Goal: Task Accomplishment & Management: Use online tool/utility

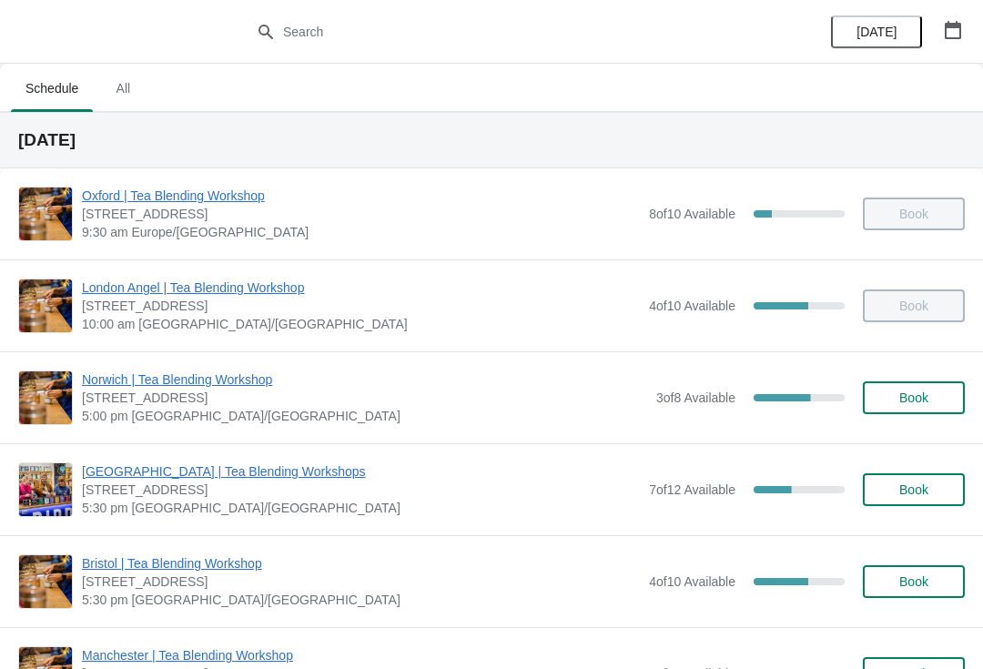
click at [227, 470] on span "[GEOGRAPHIC_DATA] | Tea Blending Workshops" at bounding box center [361, 471] width 558 height 18
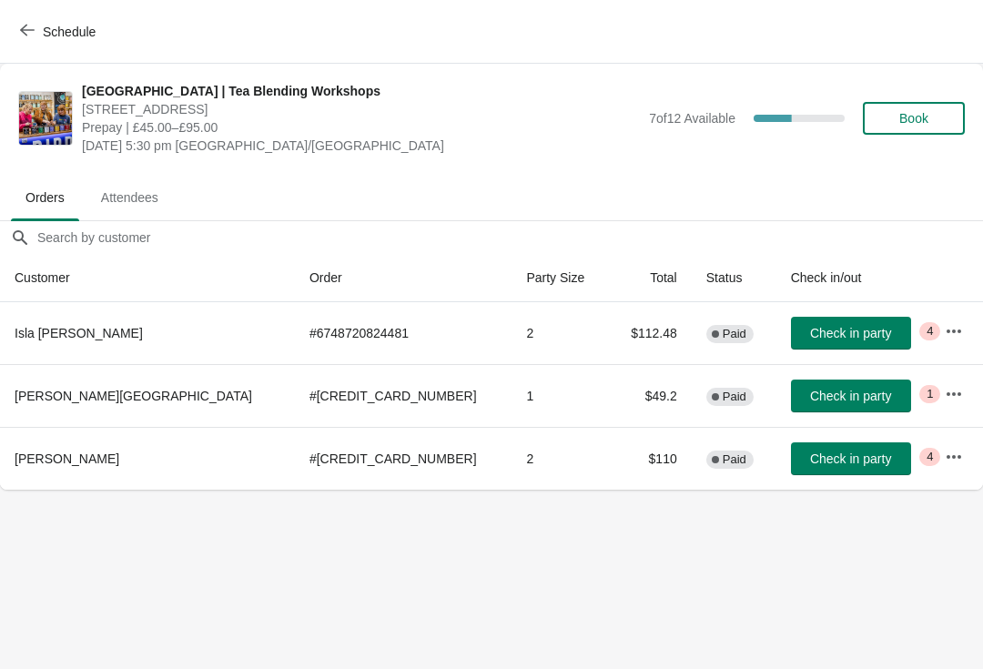
click at [950, 459] on button "button" at bounding box center [954, 457] width 33 height 33
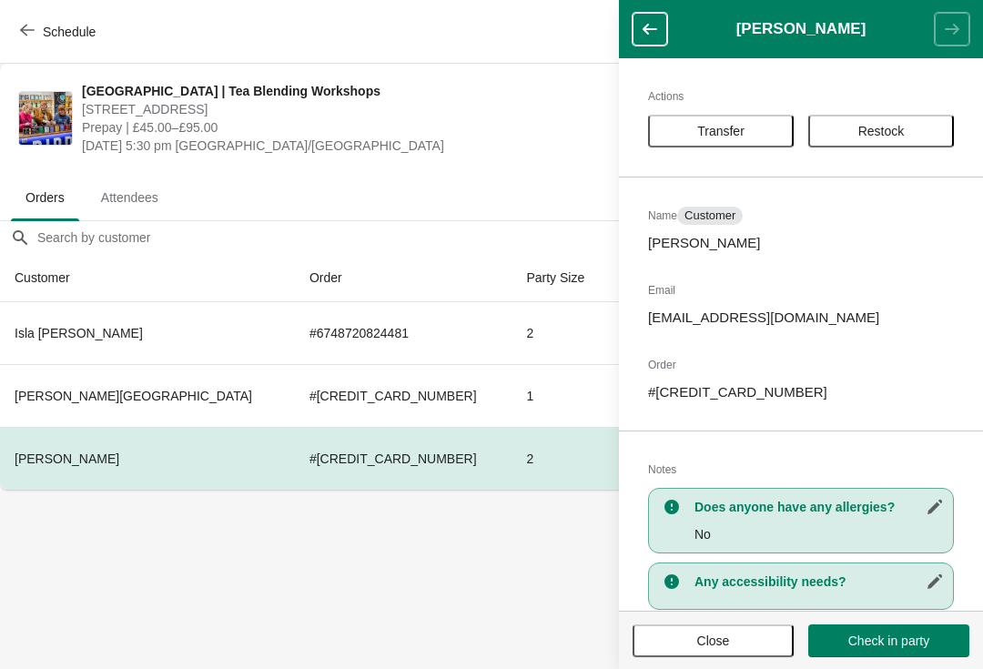
click at [463, 585] on body "Schedule [GEOGRAPHIC_DATA] | Tea Blending Workshops [STREET_ADDRESS] Prepay | £…" at bounding box center [491, 334] width 983 height 669
click at [653, 13] on button "button" at bounding box center [650, 29] width 35 height 33
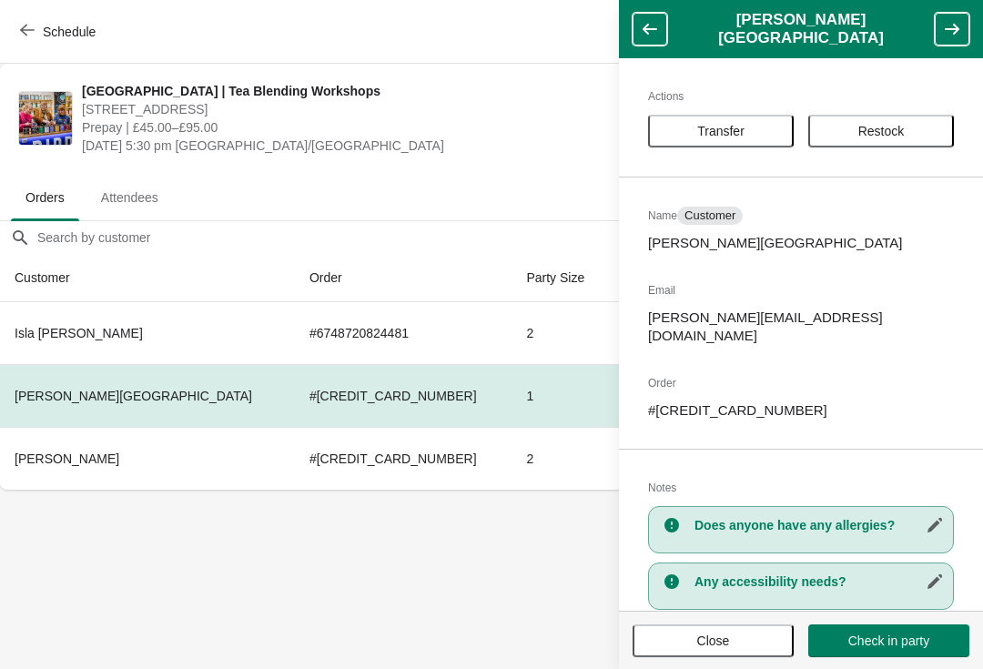
click at [727, 656] on button "Close" at bounding box center [713, 640] width 161 height 33
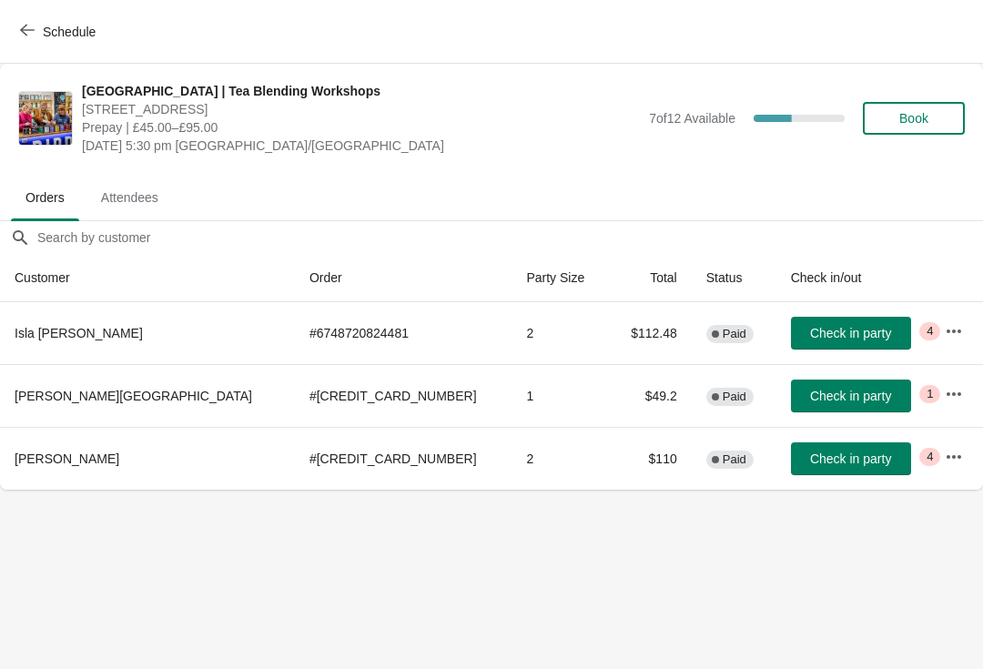
click at [978, 341] on td "Critical 4" at bounding box center [956, 333] width 53 height 62
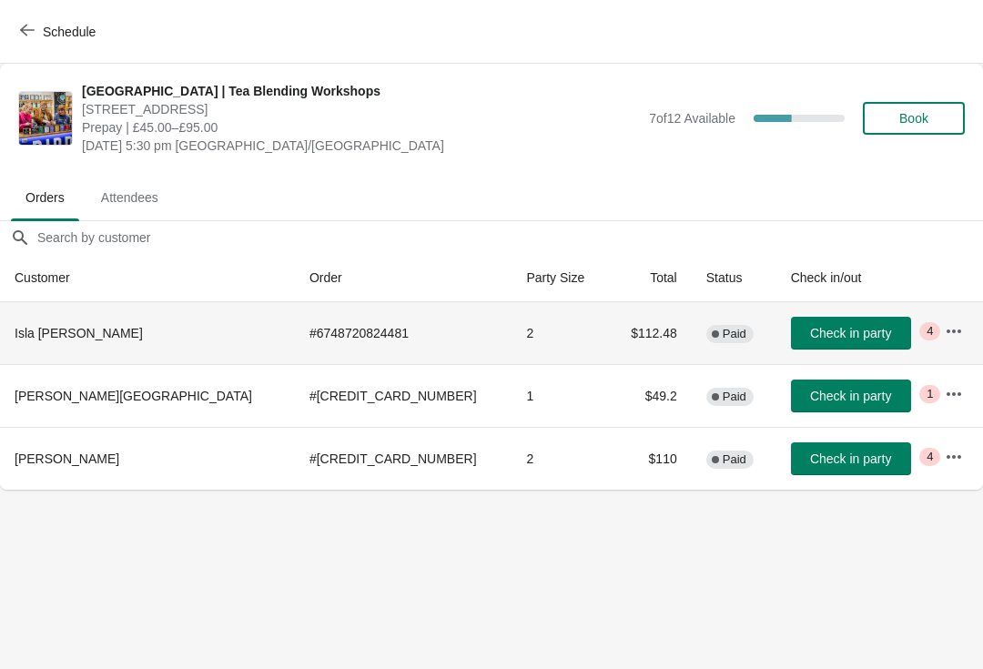
click at [949, 333] on icon "button" at bounding box center [954, 331] width 18 height 18
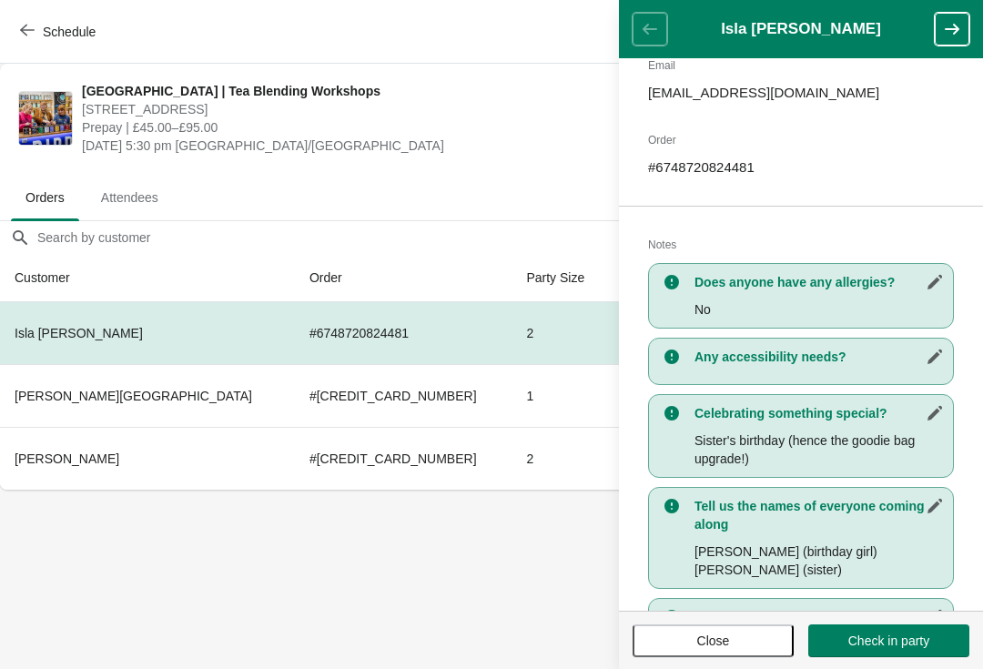
scroll to position [232, 0]
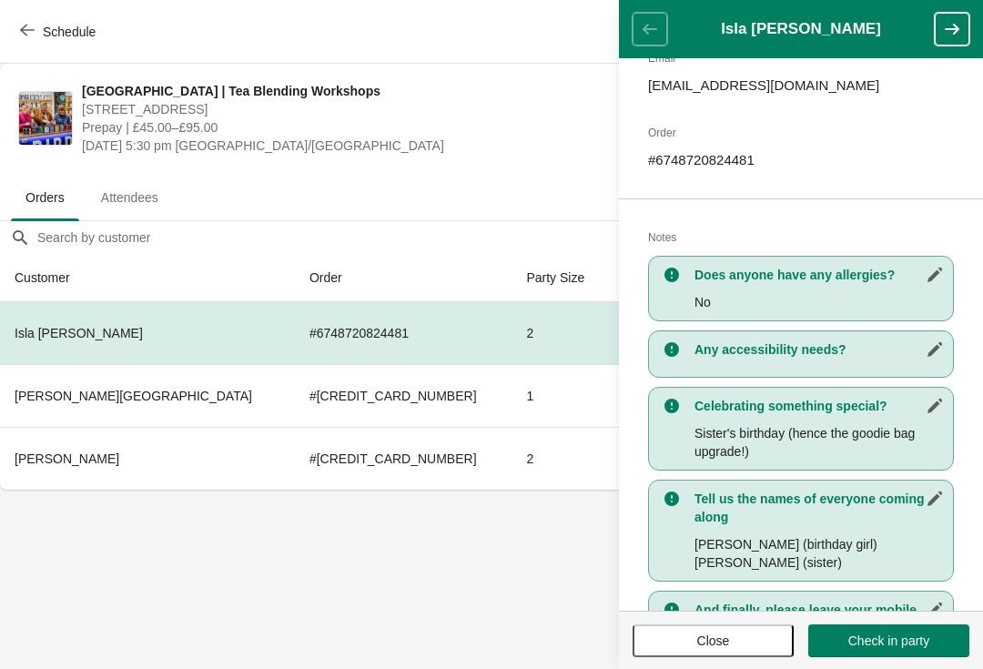
click at [963, 40] on button "button" at bounding box center [952, 29] width 35 height 33
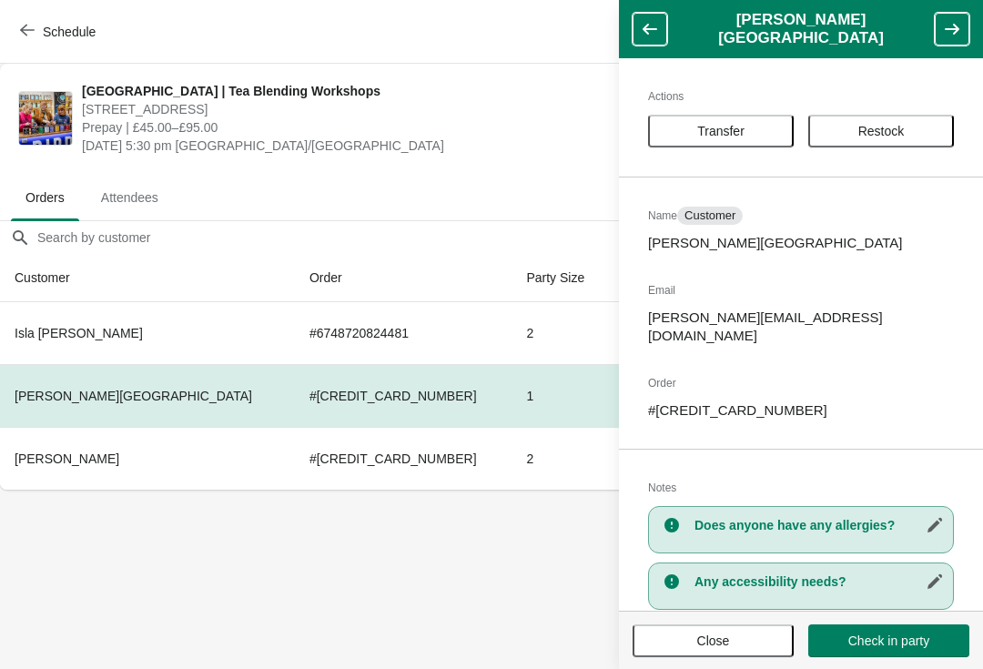
click at [128, 455] on th "[PERSON_NAME]" at bounding box center [147, 458] width 295 height 63
click at [135, 480] on th "[PERSON_NAME]" at bounding box center [147, 458] width 295 height 63
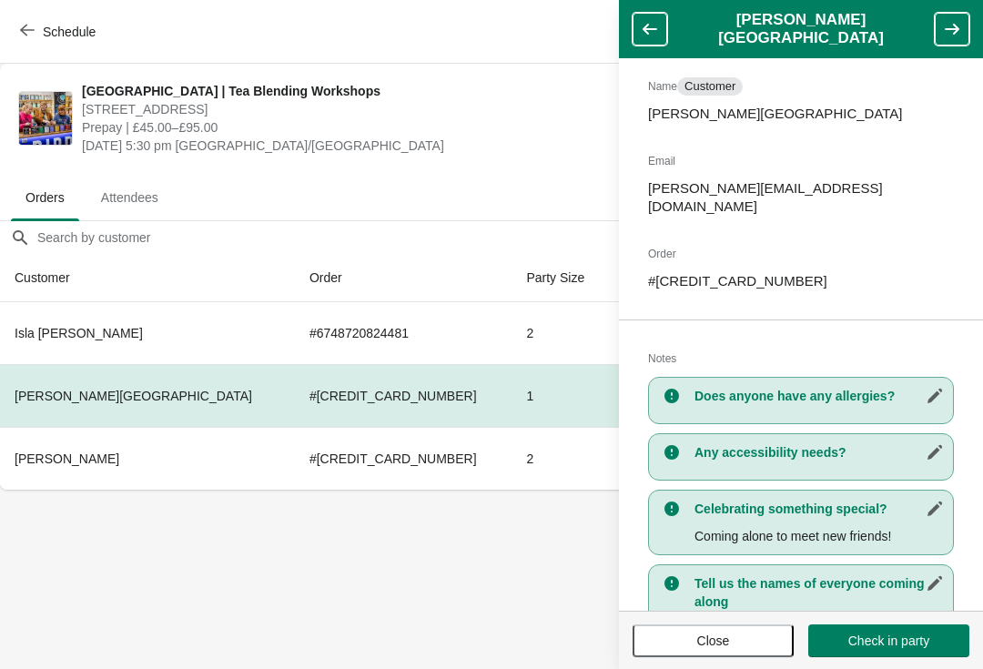
scroll to position [145, 0]
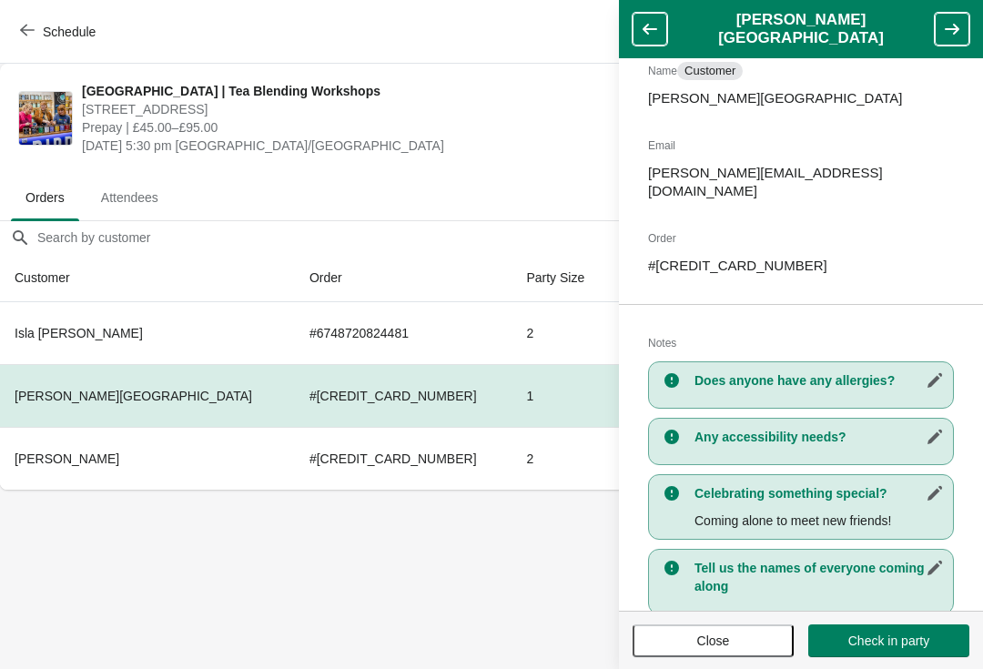
click at [512, 463] on td "2" at bounding box center [560, 458] width 96 height 63
click at [953, 25] on icon "button" at bounding box center [952, 29] width 15 height 11
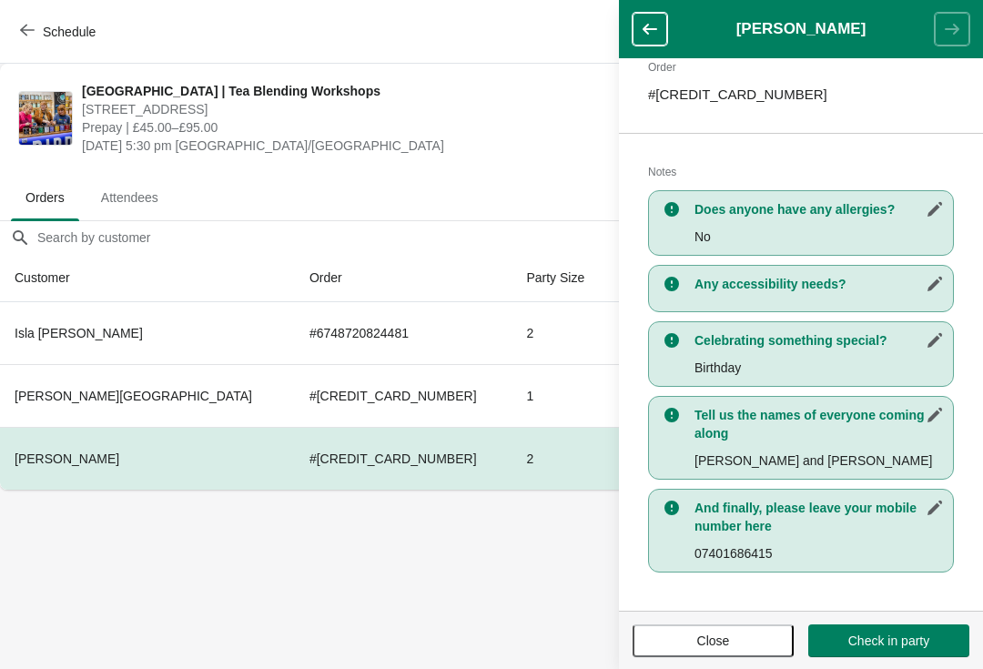
scroll to position [299, 0]
click at [654, 34] on icon "button" at bounding box center [650, 29] width 18 height 18
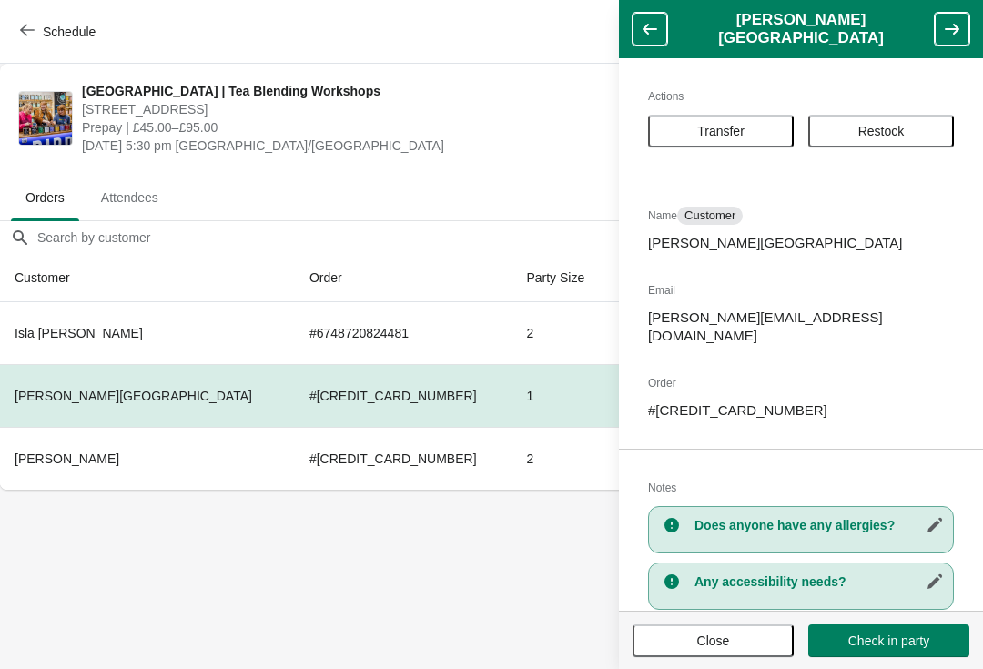
click at [979, 29] on header "[PERSON_NAME][GEOGRAPHIC_DATA]" at bounding box center [801, 29] width 364 height 58
click at [959, 16] on button "button" at bounding box center [952, 29] width 35 height 33
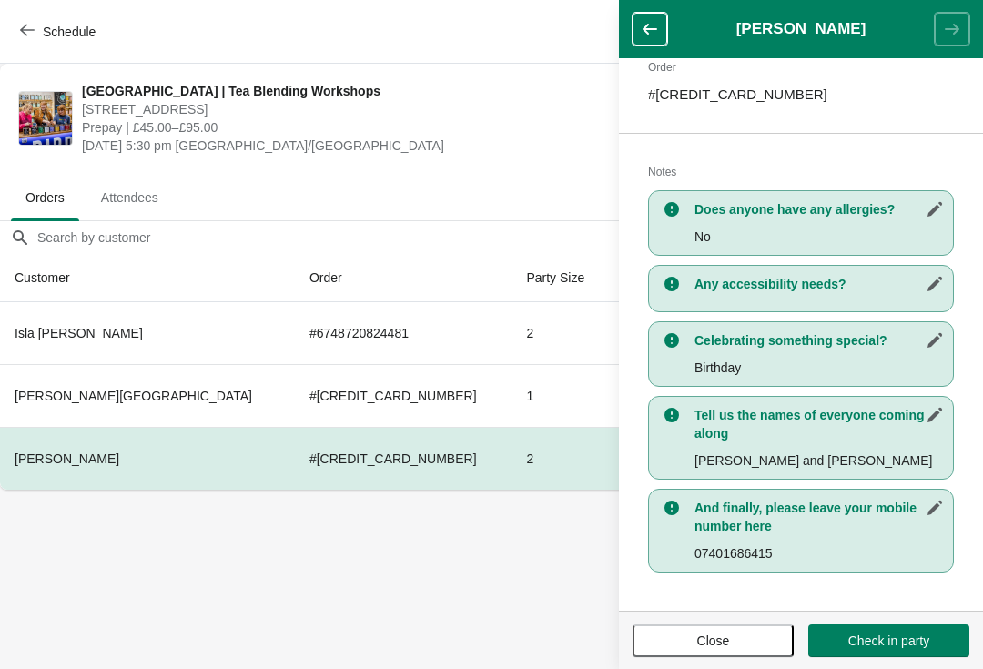
scroll to position [298, 0]
click at [884, 656] on button "Check in party" at bounding box center [888, 640] width 161 height 33
click at [912, 627] on button "Check in party" at bounding box center [888, 640] width 161 height 33
click at [306, 411] on td "# [CREDIT_CARD_NUMBER]" at bounding box center [398, 395] width 215 height 63
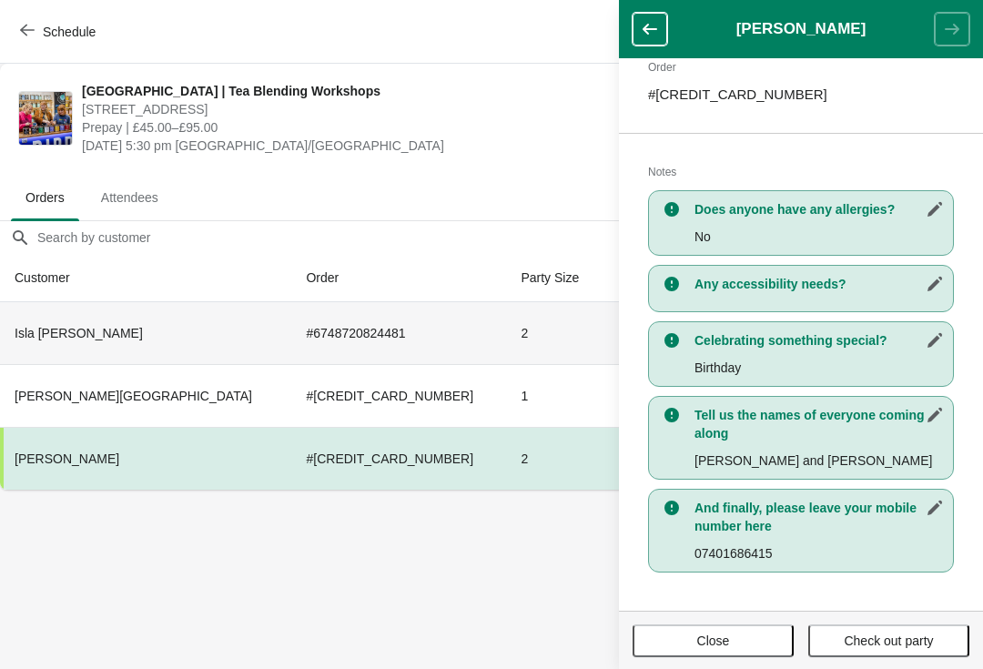
click at [320, 334] on td "# 6748720824481" at bounding box center [398, 333] width 215 height 62
click at [640, 37] on button "button" at bounding box center [650, 29] width 35 height 33
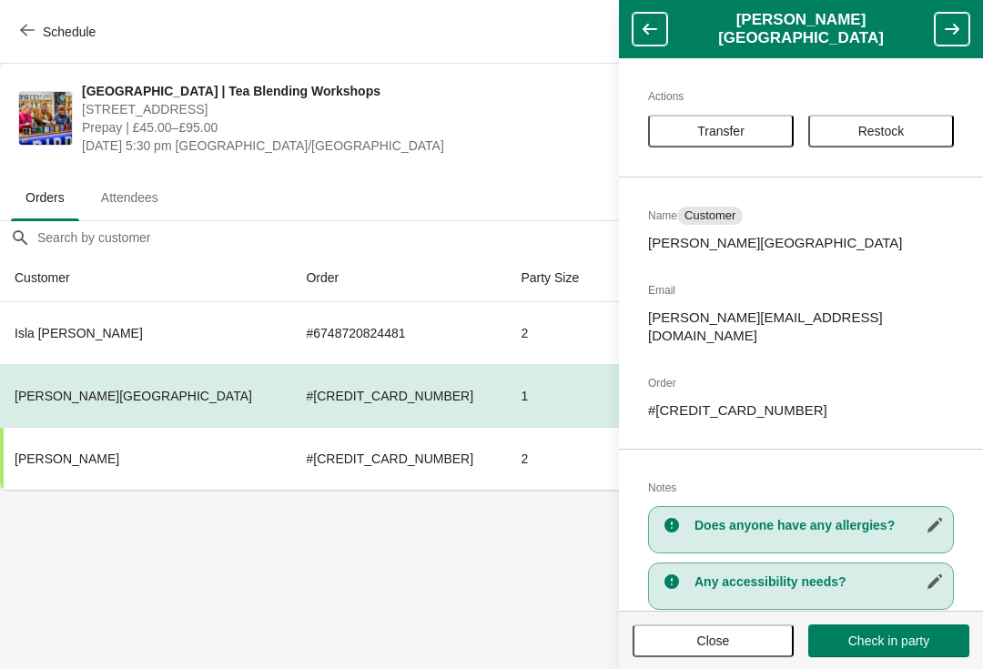
click at [654, 26] on icon "button" at bounding box center [650, 29] width 18 height 18
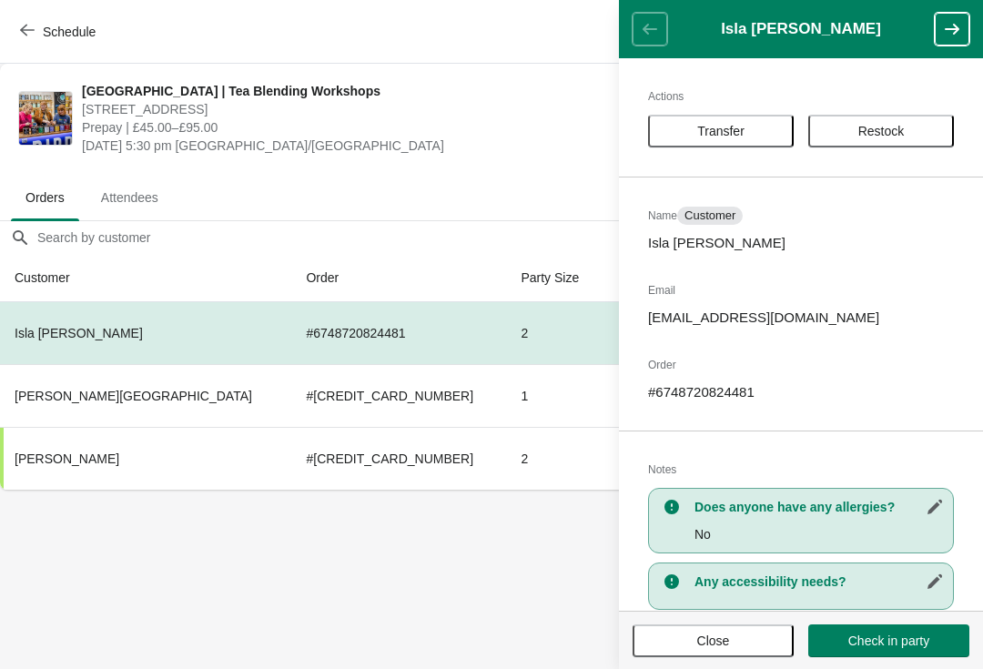
click at [861, 637] on span "Check in party" at bounding box center [888, 641] width 81 height 15
